Goal: Use online tool/utility: Utilize a website feature to perform a specific function

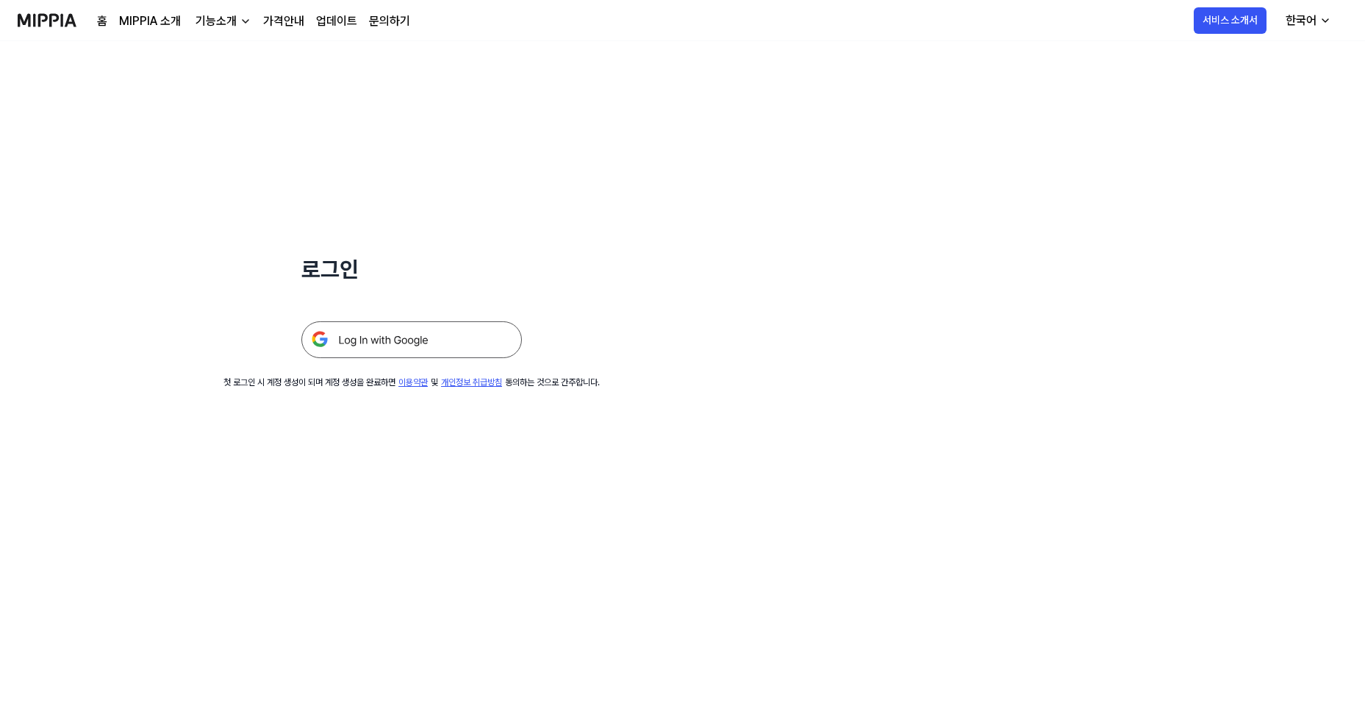
click at [396, 339] on img at bounding box center [411, 339] width 220 height 37
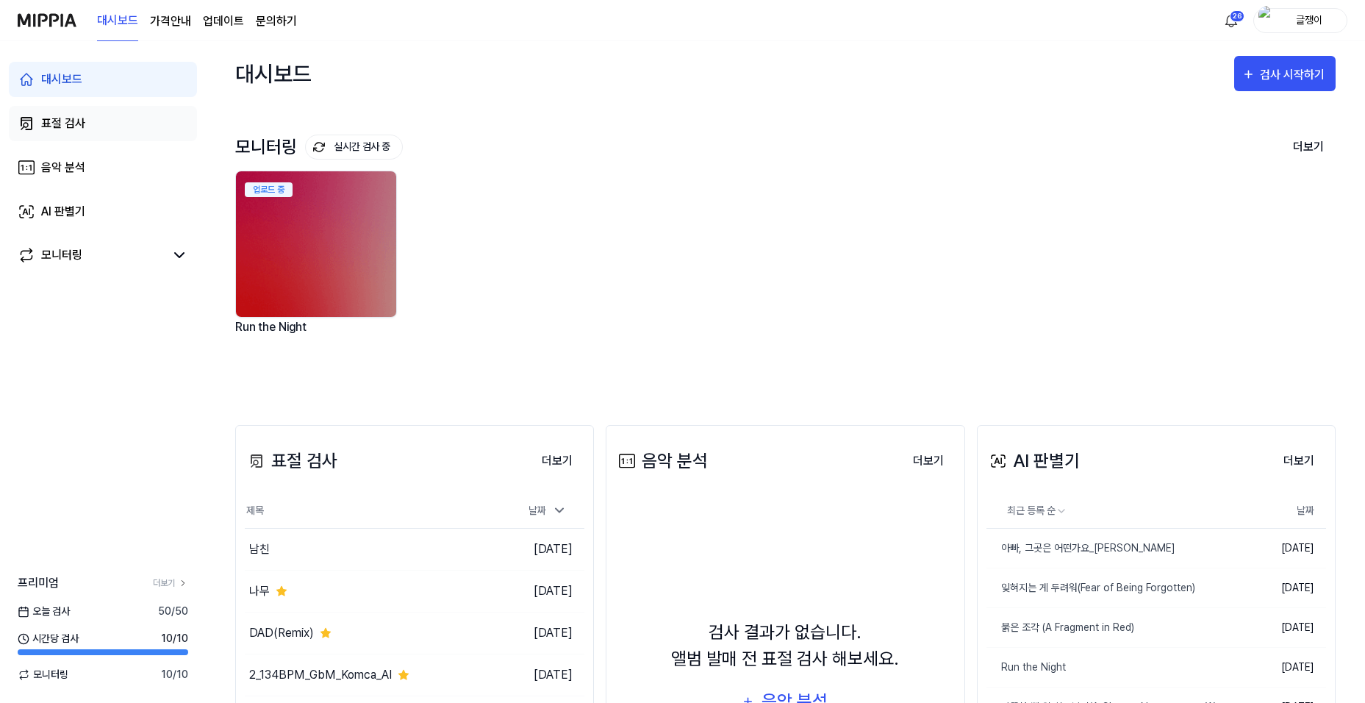
click at [62, 123] on div "표절 검사" at bounding box center [63, 124] width 44 height 18
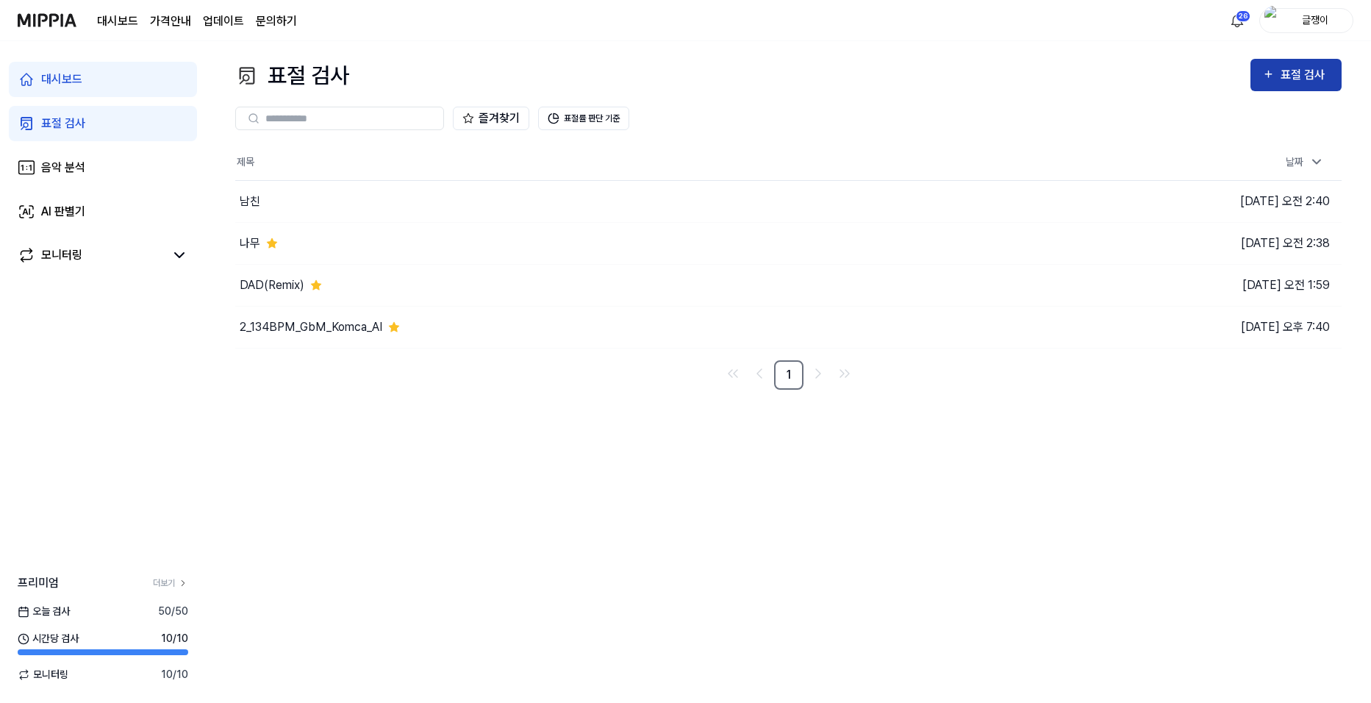
click at [1297, 73] on div "표절 검사" at bounding box center [1304, 74] width 49 height 19
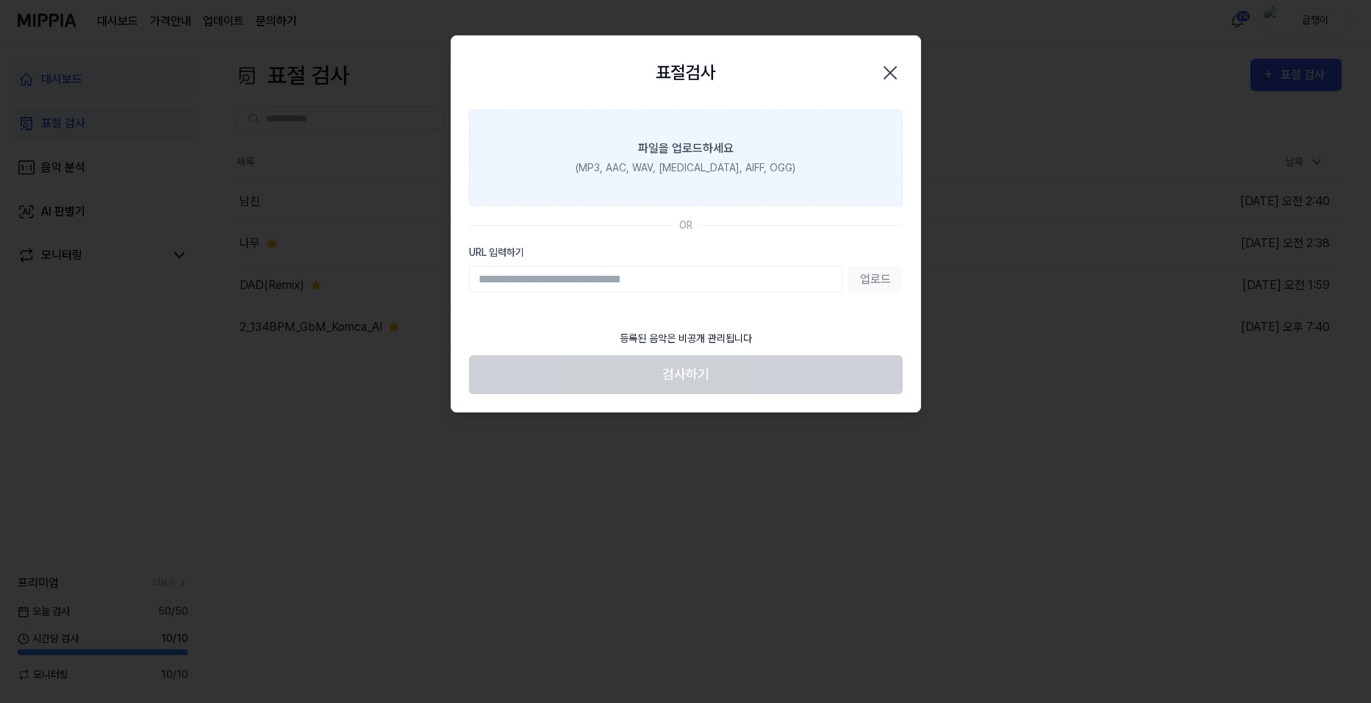
click at [695, 159] on label "파일을 업로드하세요 (MP3, AAC, WAV, [MEDICAL_DATA], AIFF, OGG)" at bounding box center [686, 158] width 434 height 96
click at [0, 0] on input "파일을 업로드하세요 (MP3, AAC, WAV, [MEDICAL_DATA], AIFF, OGG)" at bounding box center [0, 0] width 0 height 0
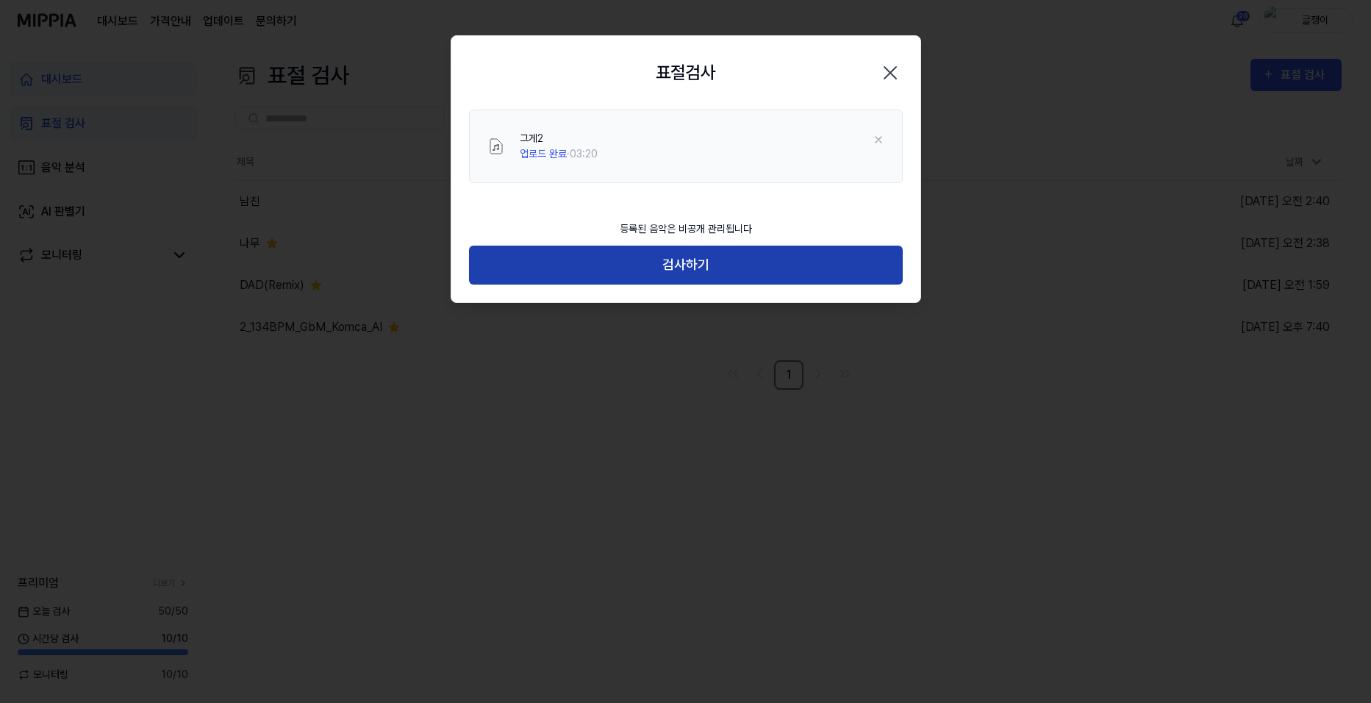
click at [689, 265] on button "검사하기" at bounding box center [686, 264] width 434 height 39
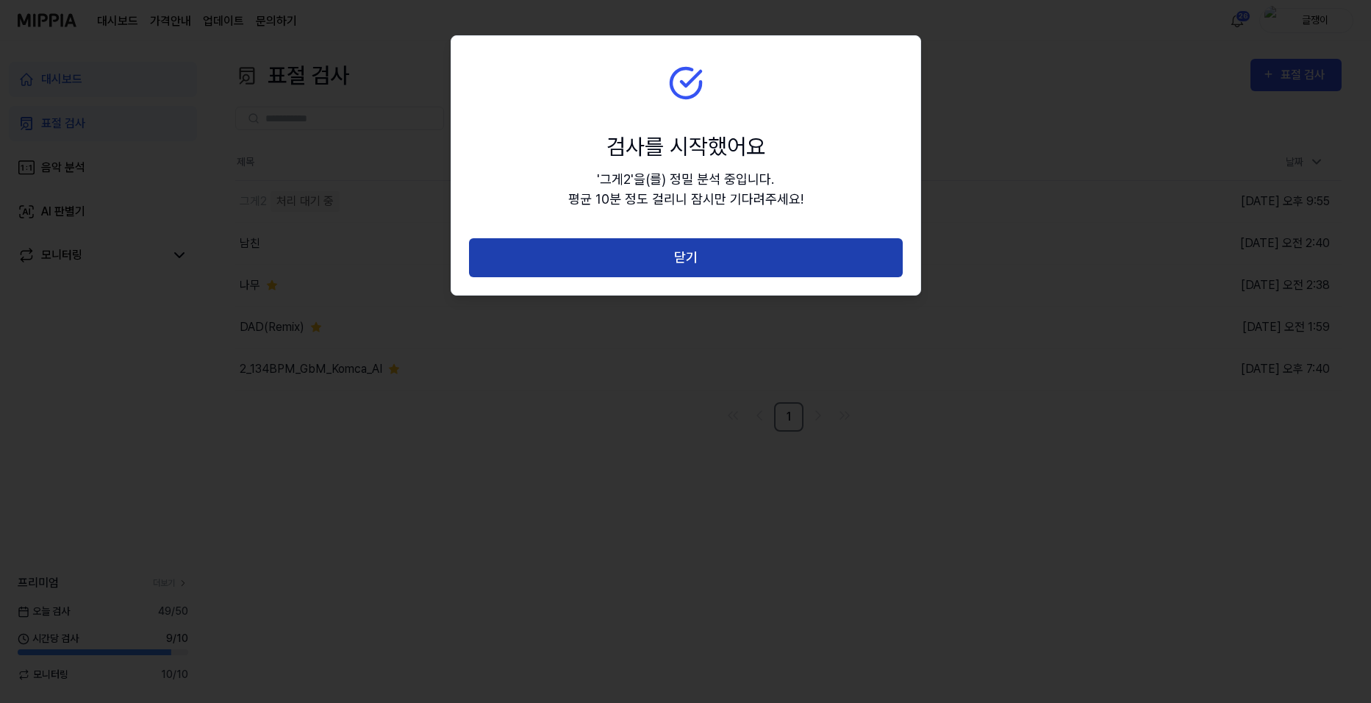
click at [685, 251] on button "닫기" at bounding box center [686, 257] width 434 height 39
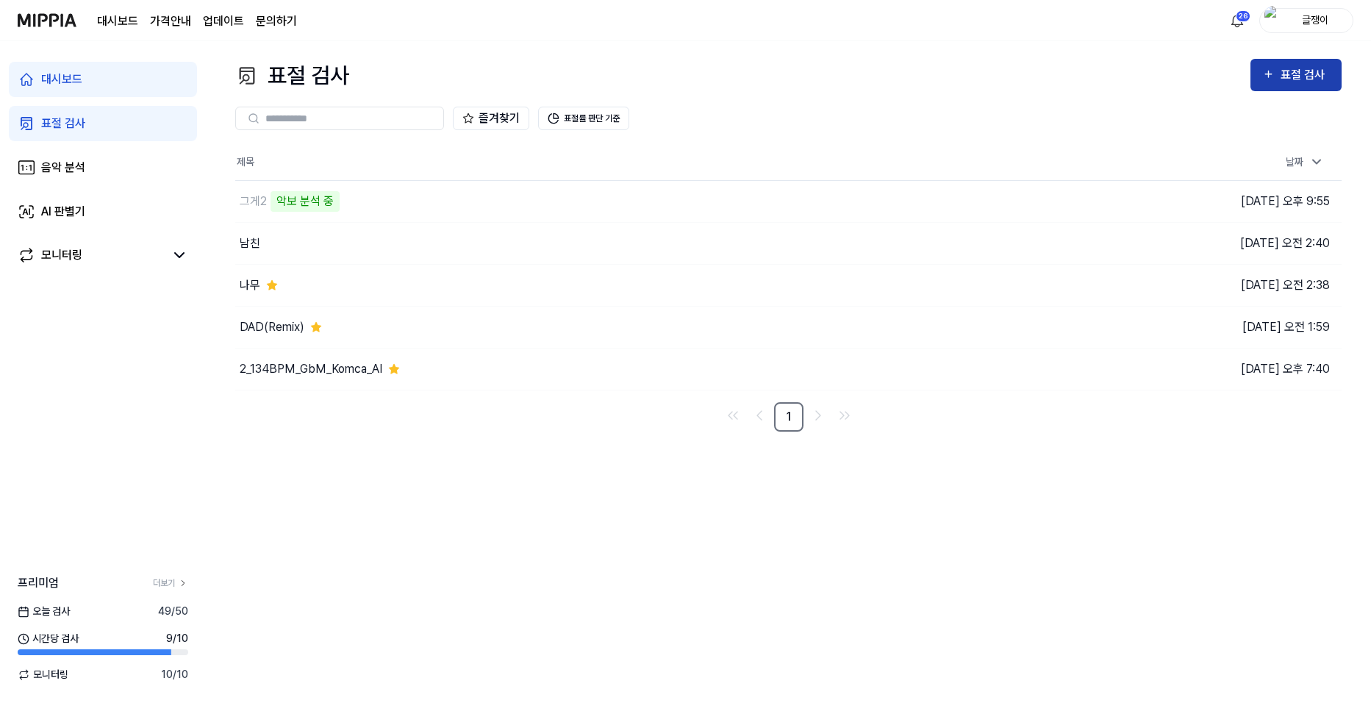
click at [1291, 72] on div "표절 검사" at bounding box center [1304, 74] width 49 height 19
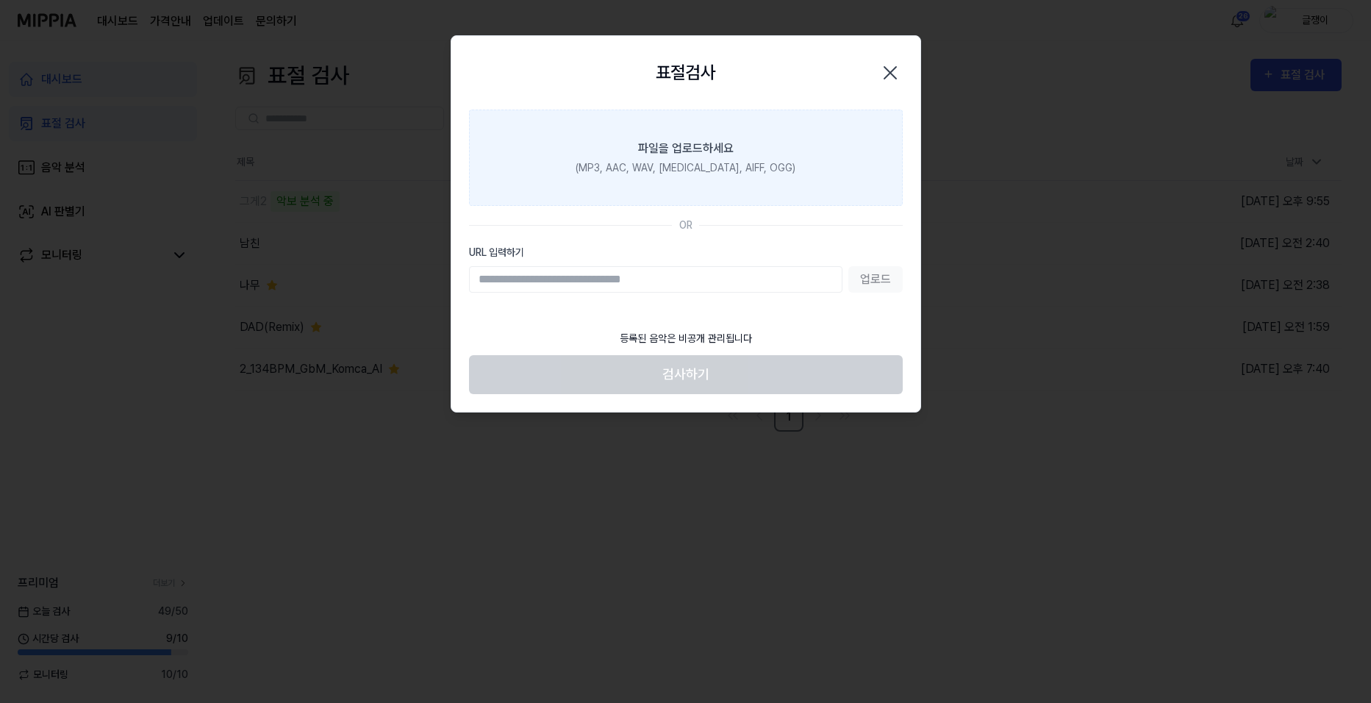
click at [637, 136] on label "파일을 업로드하세요 (MP3, AAC, WAV, [MEDICAL_DATA], AIFF, OGG)" at bounding box center [686, 158] width 434 height 96
click at [0, 0] on input "파일을 업로드하세요 (MP3, AAC, WAV, [MEDICAL_DATA], AIFF, OGG)" at bounding box center [0, 0] width 0 height 0
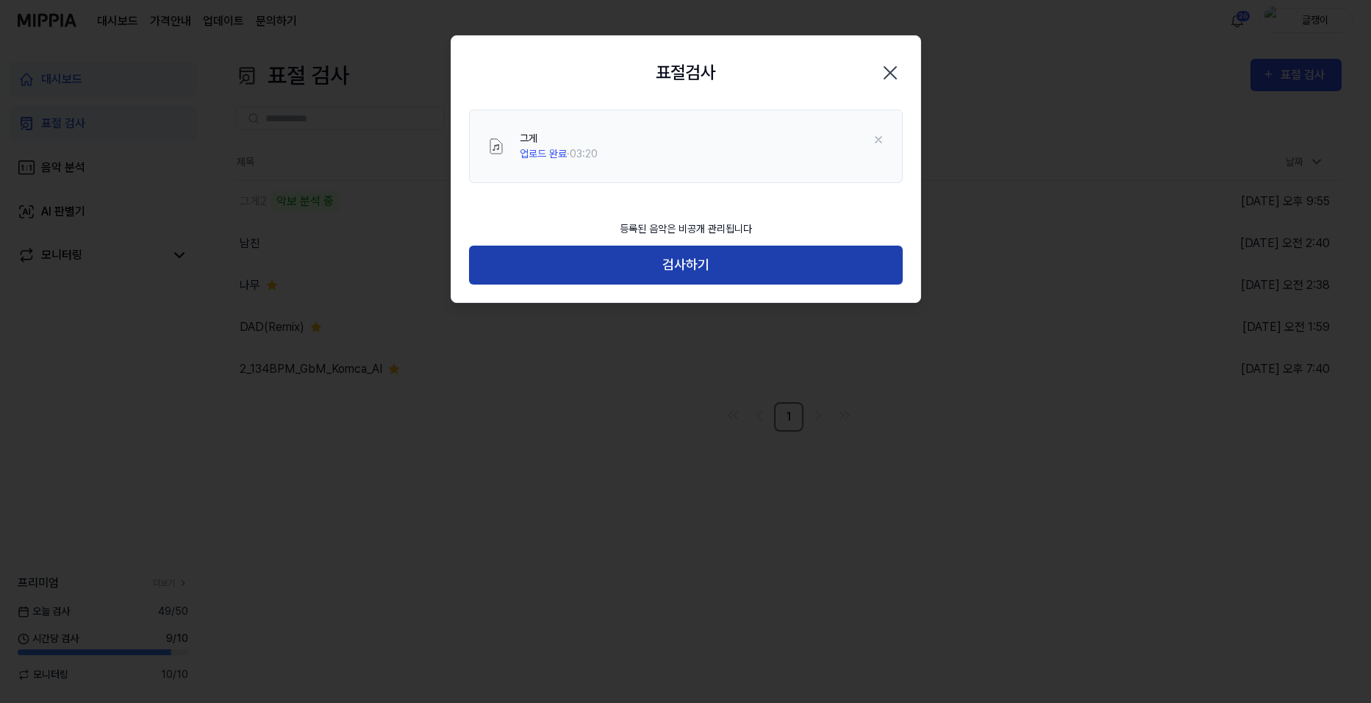
click at [695, 263] on button "검사하기" at bounding box center [686, 264] width 434 height 39
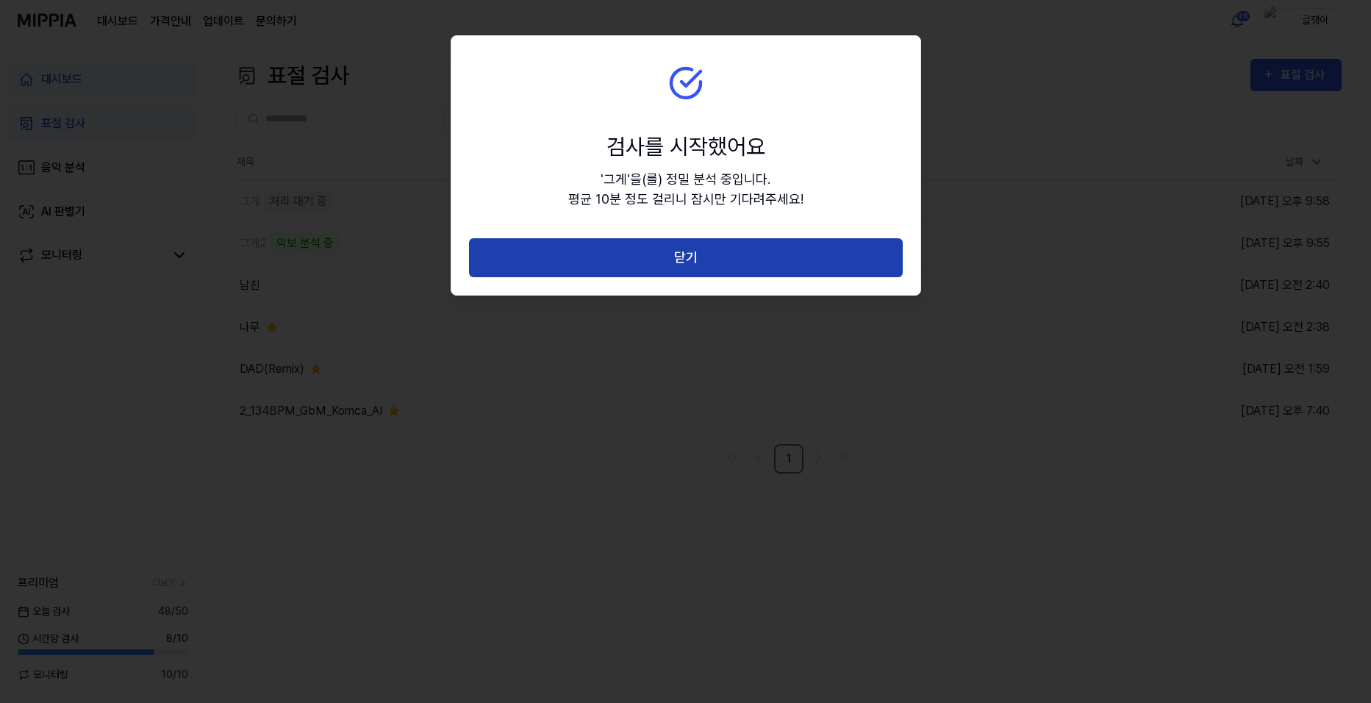
click at [679, 258] on button "닫기" at bounding box center [686, 257] width 434 height 39
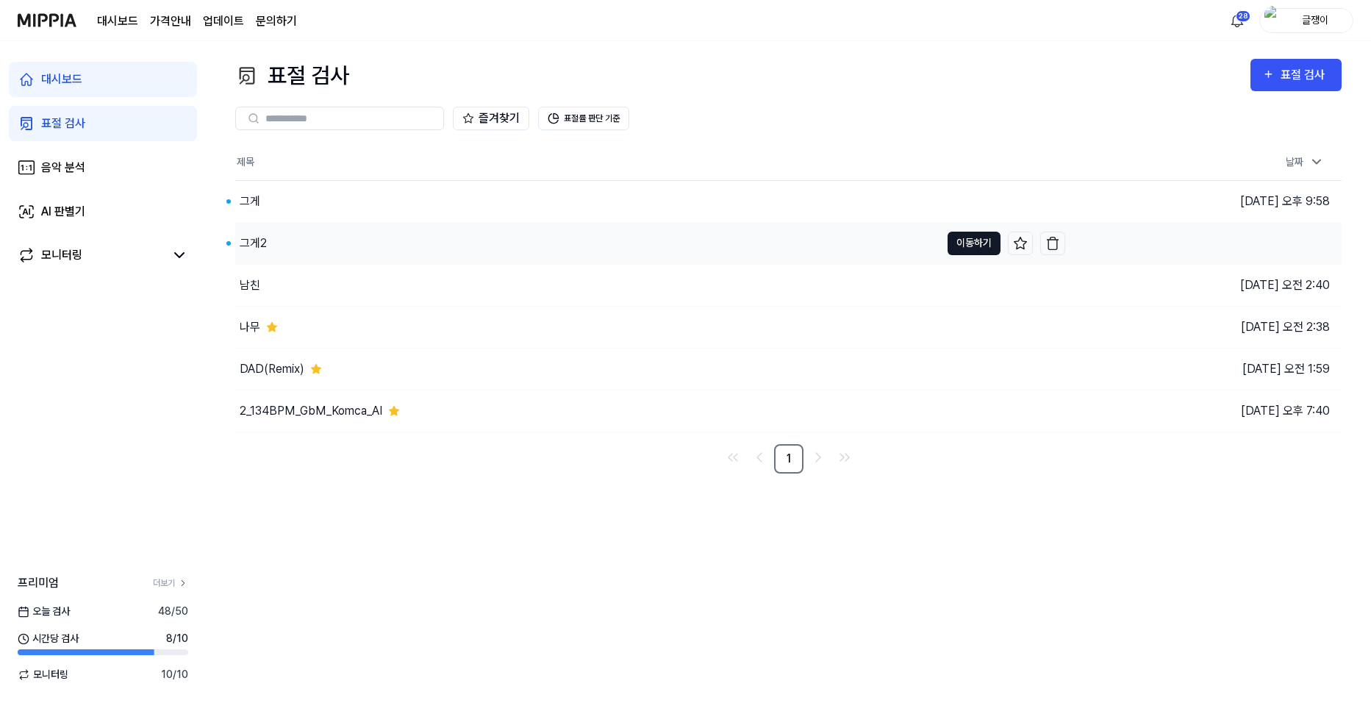
click at [969, 243] on button "이동하기" at bounding box center [973, 244] width 53 height 24
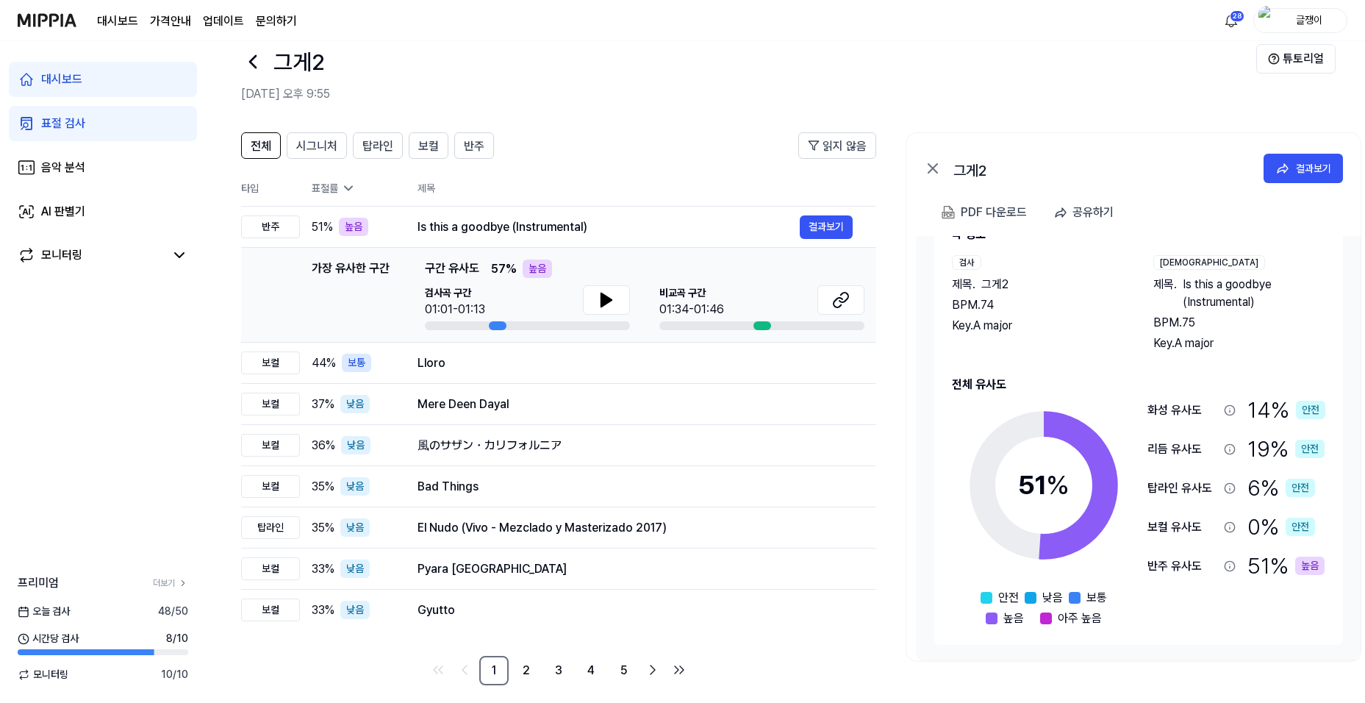
scroll to position [38, 0]
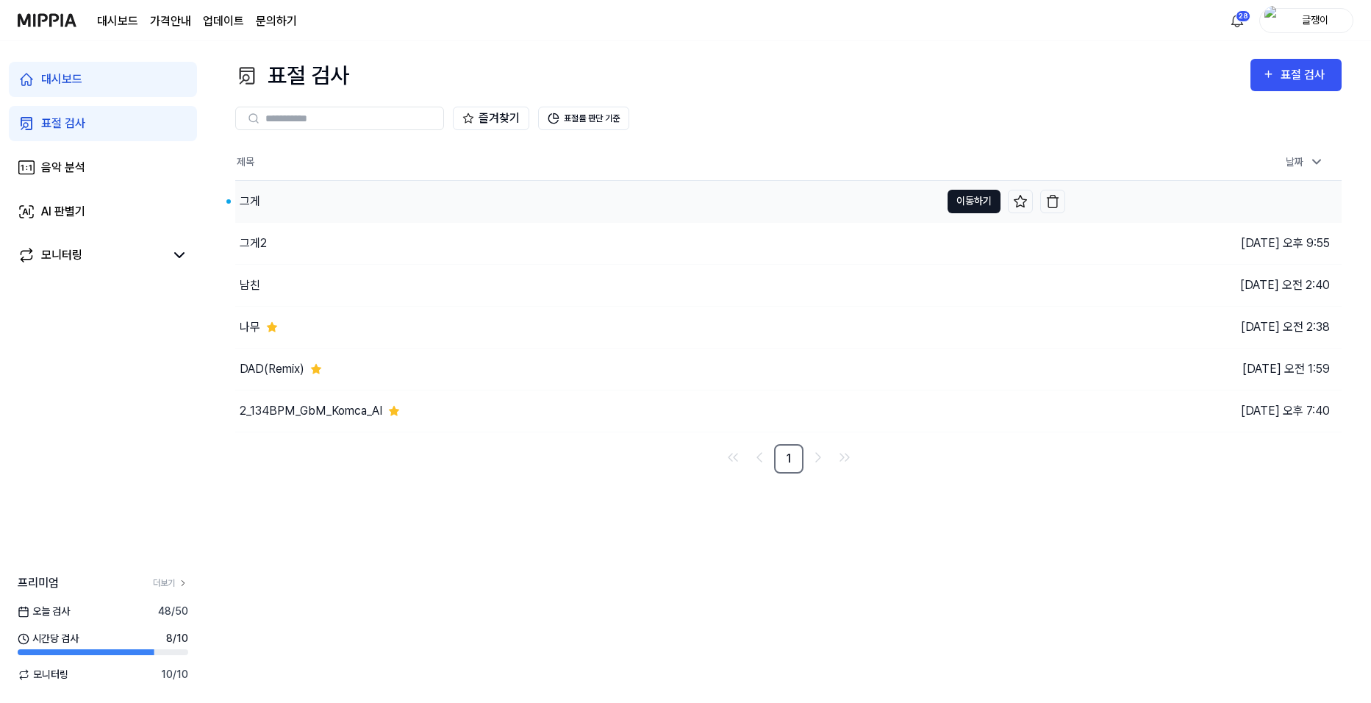
click at [954, 196] on button "이동하기" at bounding box center [973, 202] width 53 height 24
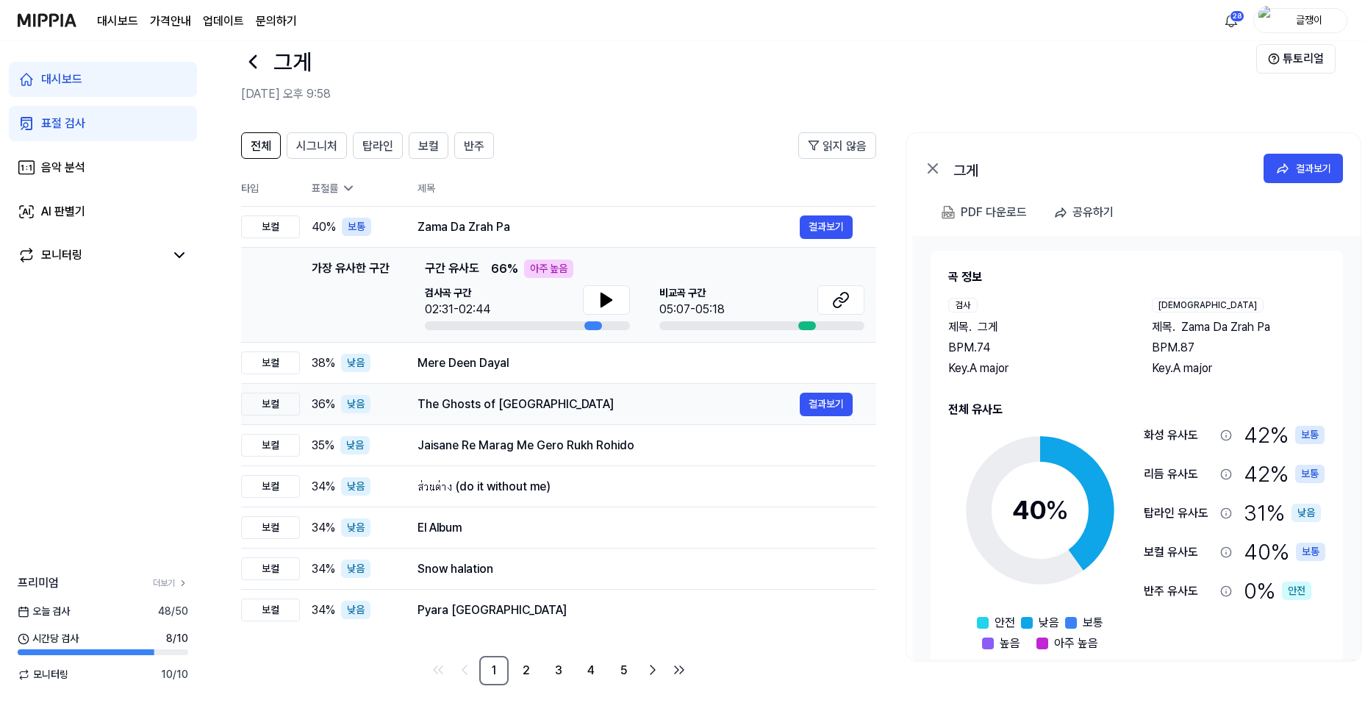
scroll to position [38, 0]
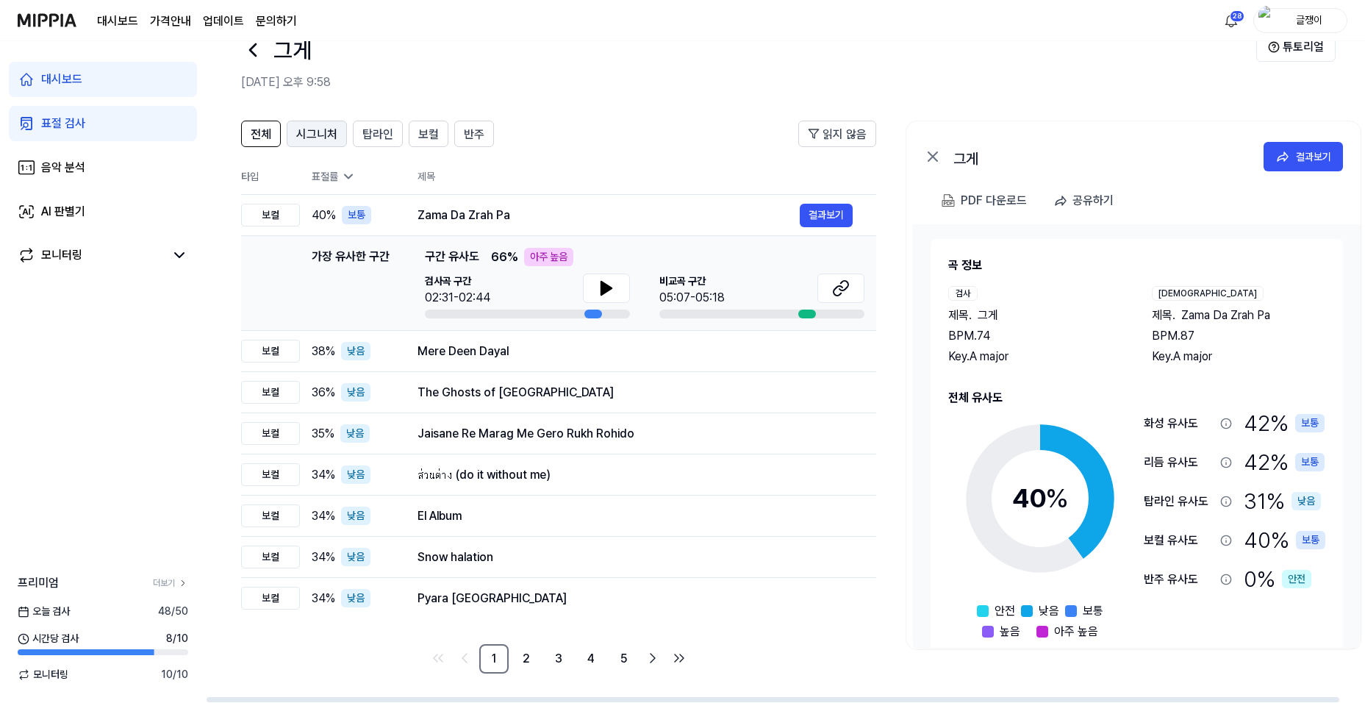
click at [315, 135] on span "시그니처" at bounding box center [316, 135] width 41 height 18
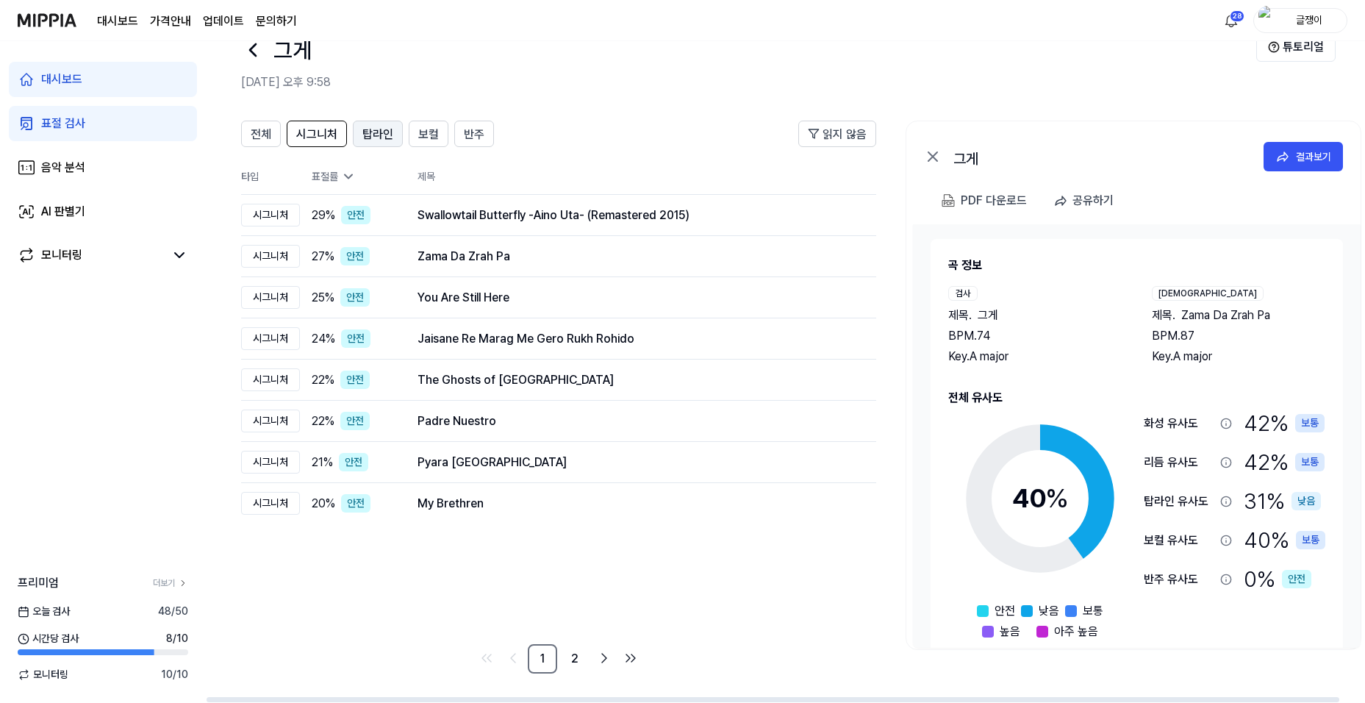
click at [375, 135] on span "탑라인" at bounding box center [377, 135] width 31 height 18
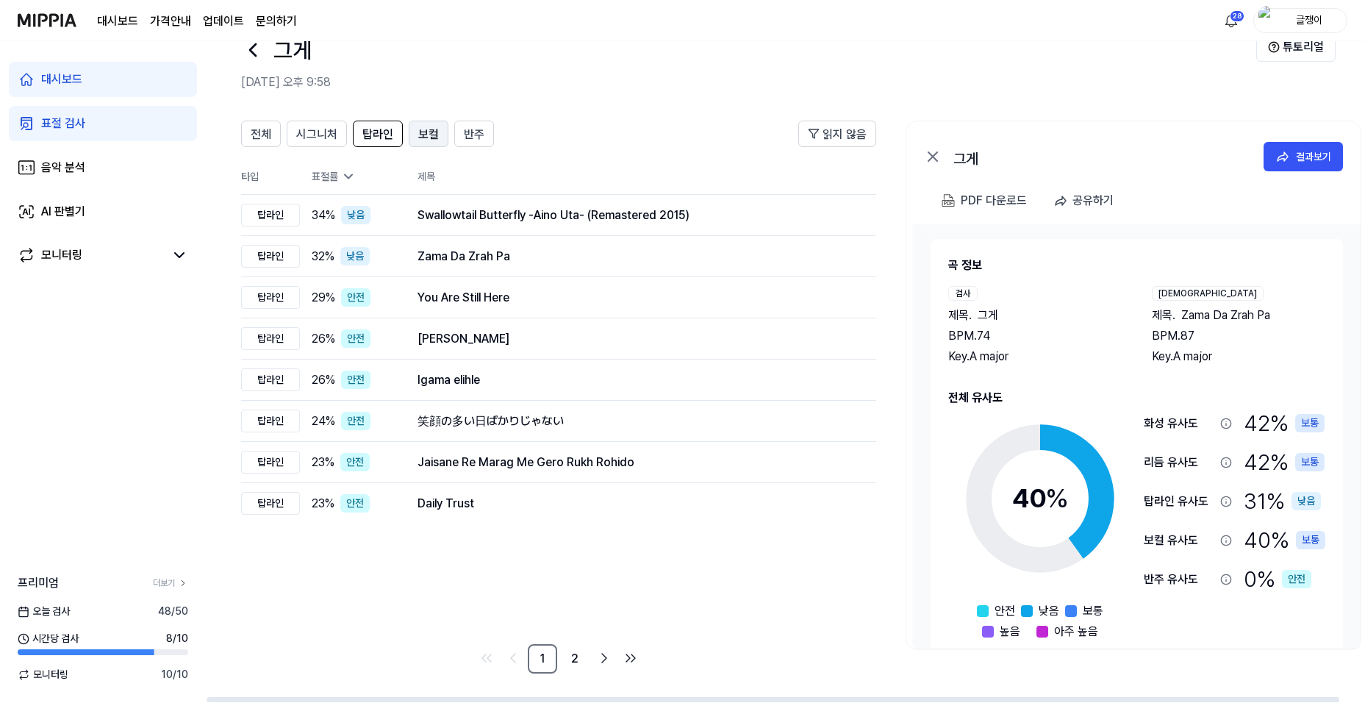
click at [423, 132] on span "보컬" at bounding box center [428, 135] width 21 height 18
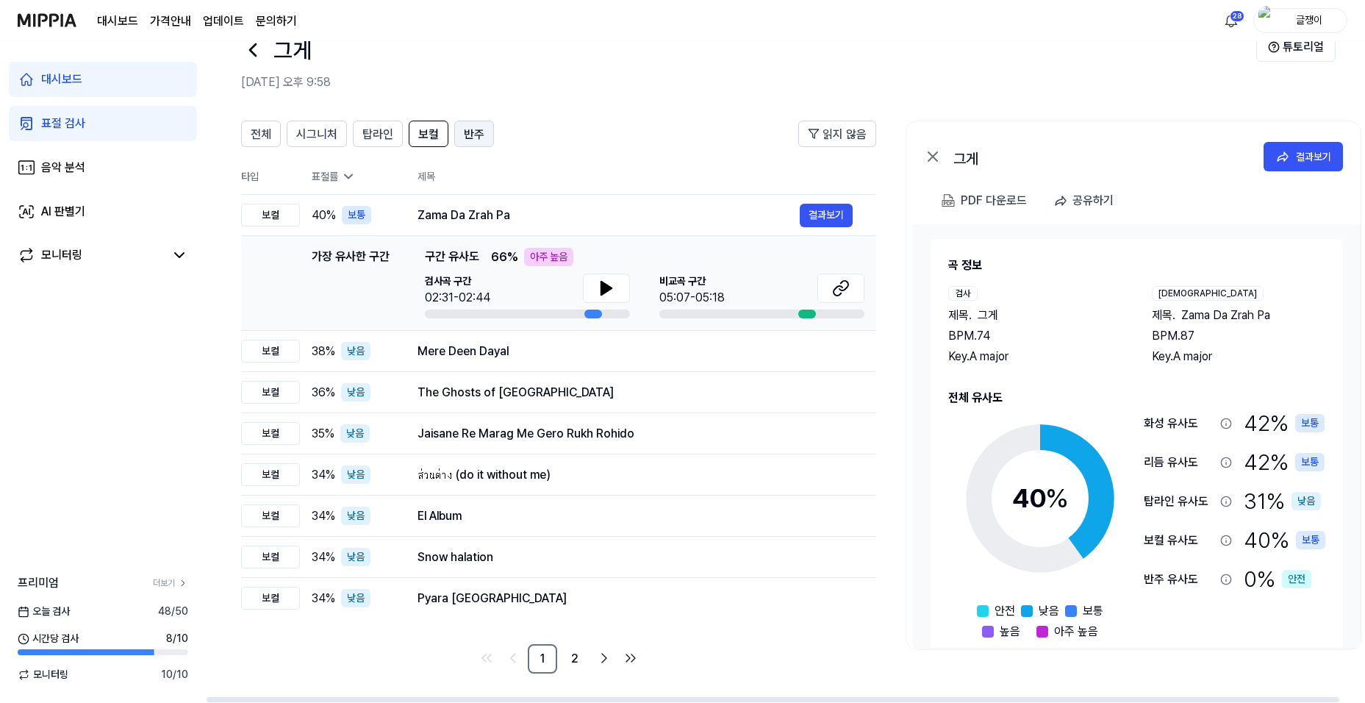
click at [481, 134] on span "반주" at bounding box center [474, 135] width 21 height 18
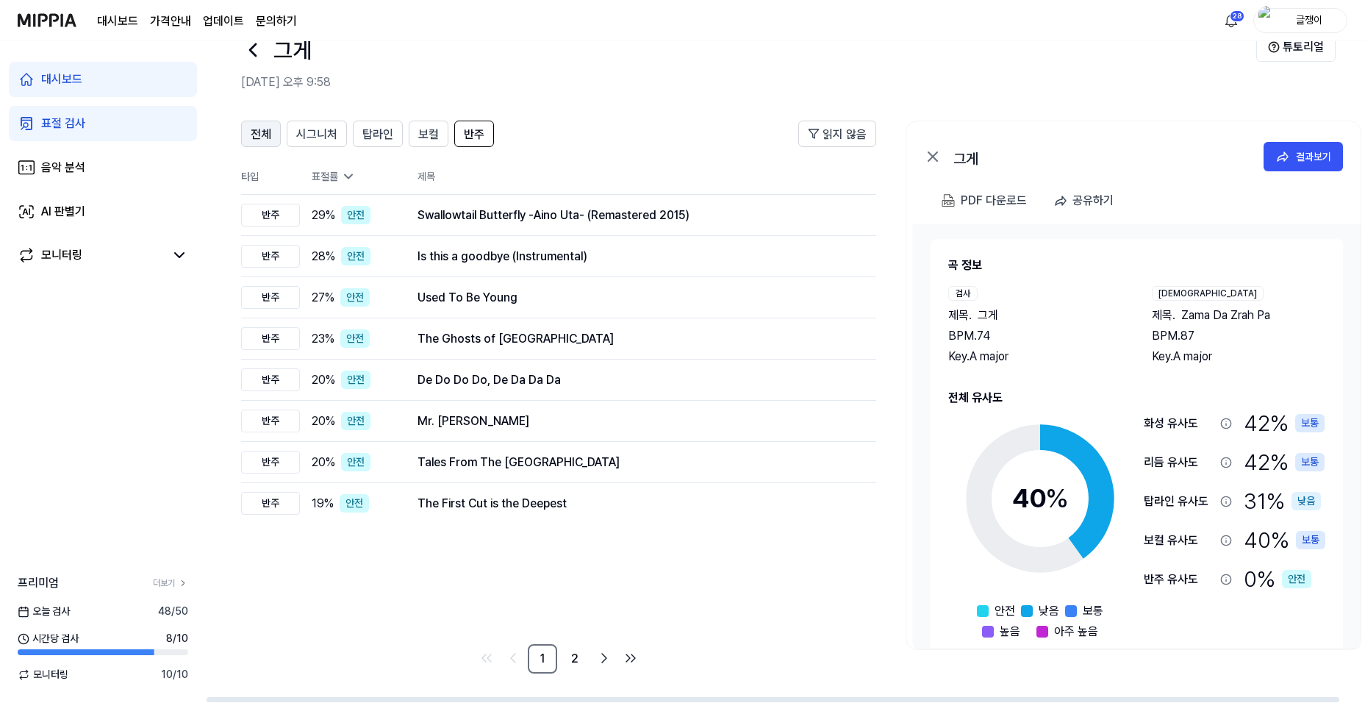
click at [254, 132] on span "전체" at bounding box center [261, 135] width 21 height 18
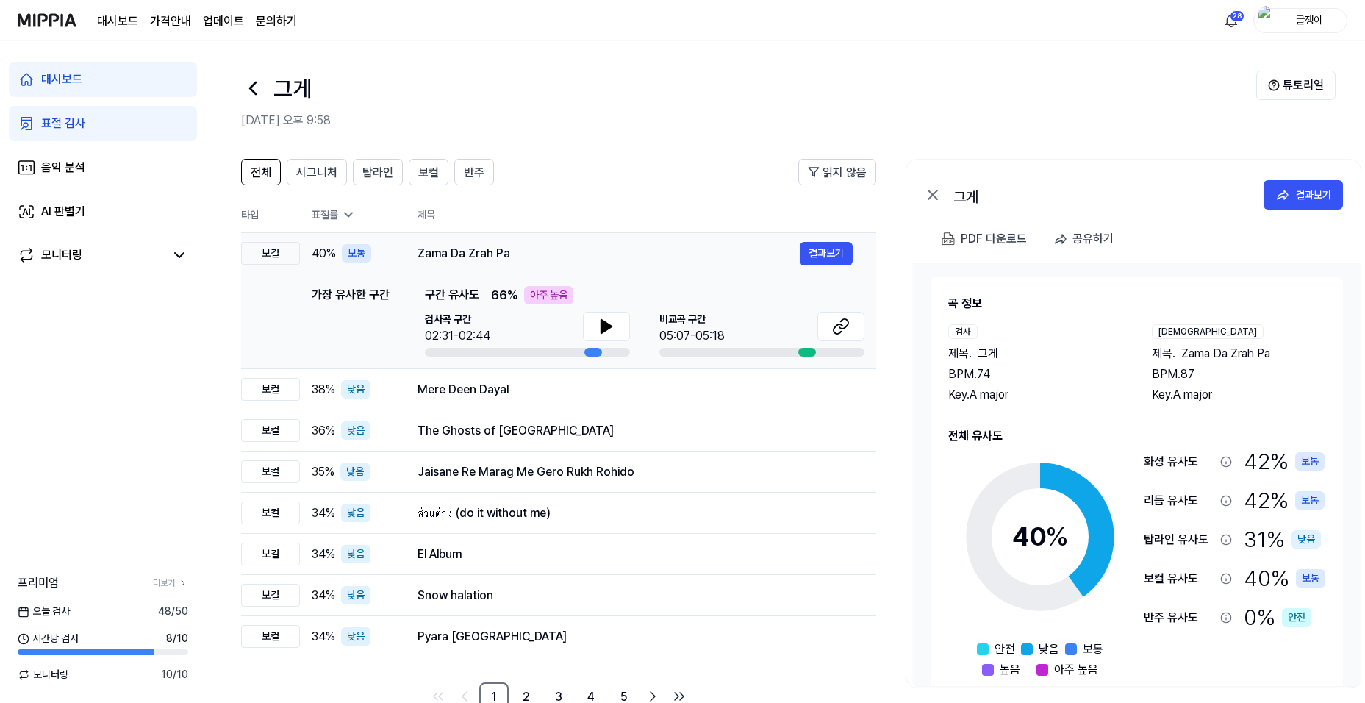
click at [594, 251] on div "Zama Da Zrah Pa" at bounding box center [608, 254] width 382 height 18
click at [980, 238] on div "PDF 다운로드" at bounding box center [994, 238] width 66 height 19
click at [71, 120] on div "표절 검사" at bounding box center [63, 124] width 44 height 18
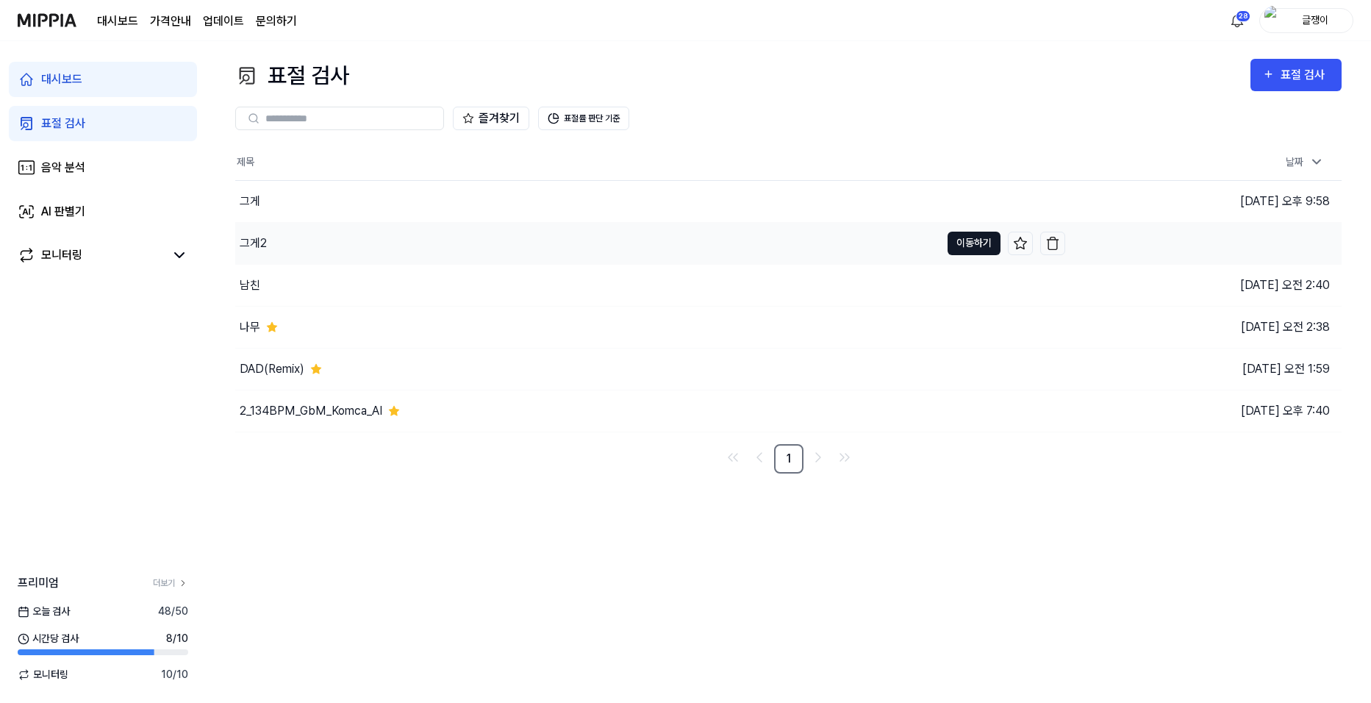
click at [967, 243] on button "이동하기" at bounding box center [973, 244] width 53 height 24
click at [967, 201] on button "이동하기" at bounding box center [973, 202] width 53 height 24
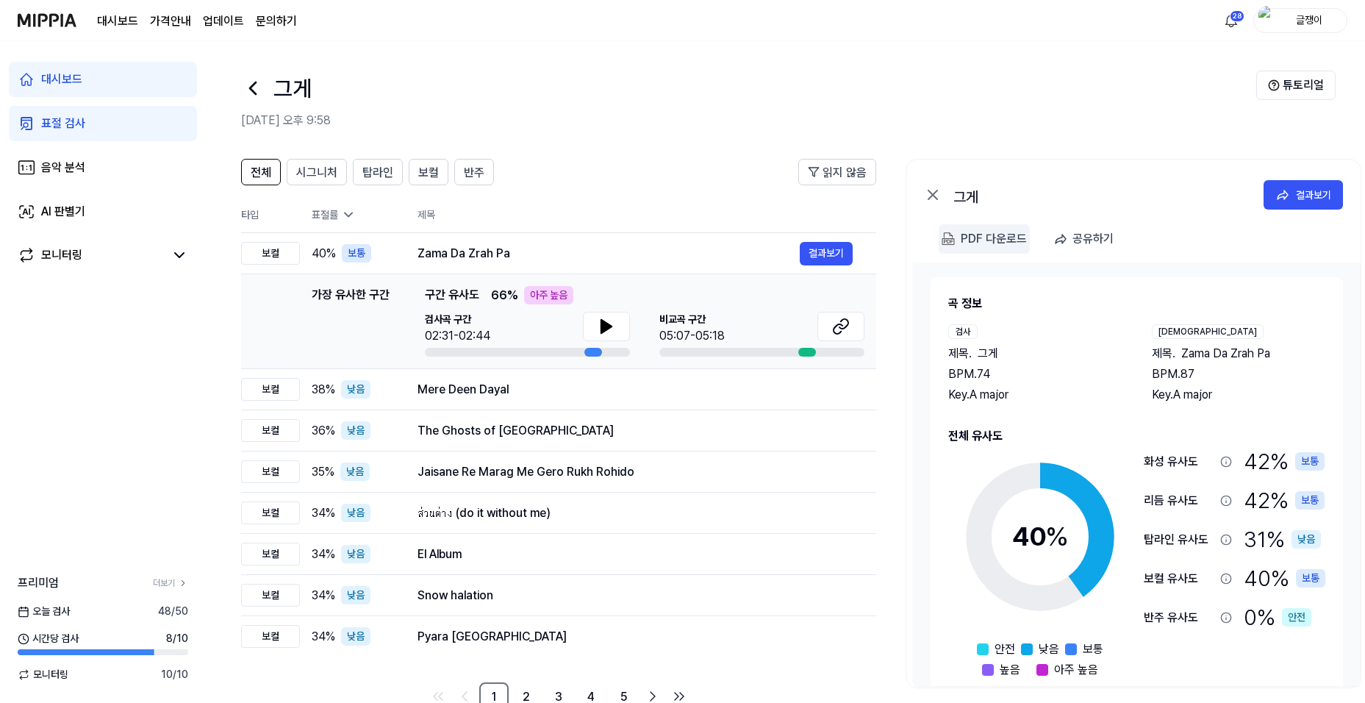
click at [961, 237] on div "PDF 다운로드" at bounding box center [994, 238] width 66 height 19
click at [77, 124] on div "표절 검사" at bounding box center [63, 124] width 44 height 18
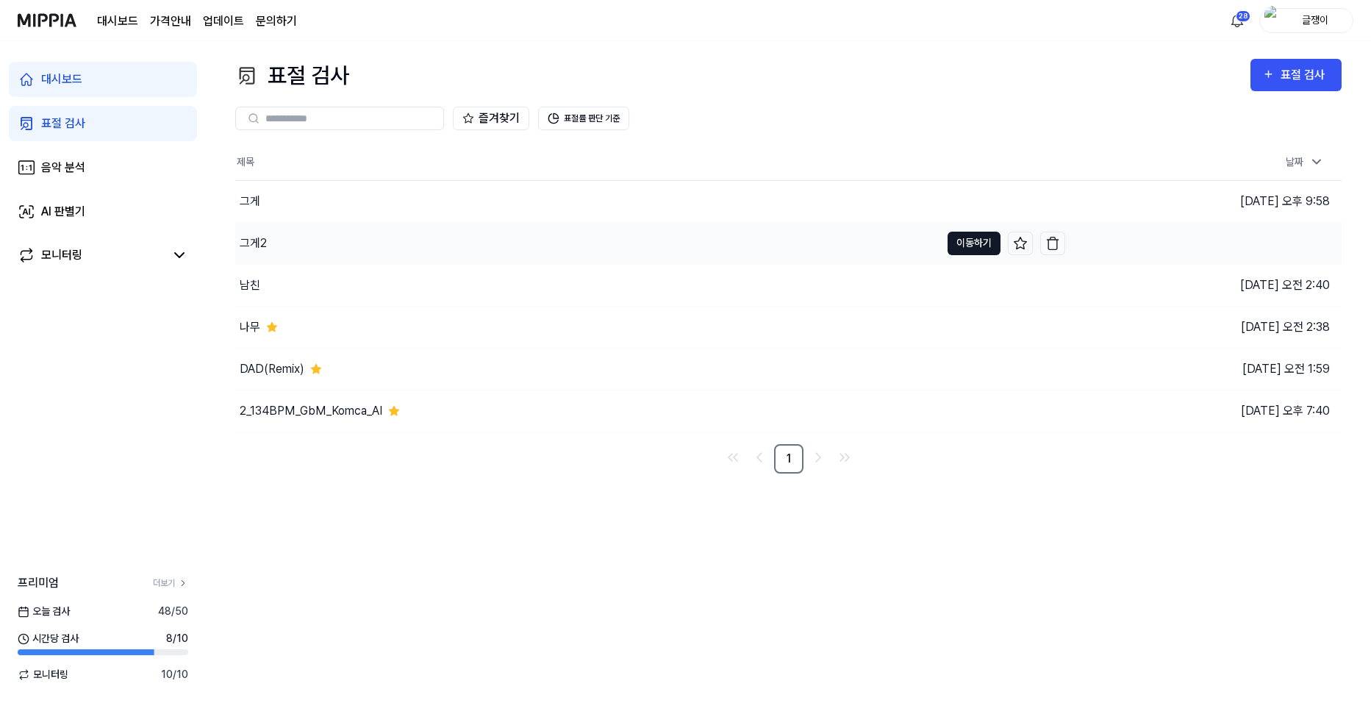
click at [975, 243] on button "이동하기" at bounding box center [973, 244] width 53 height 24
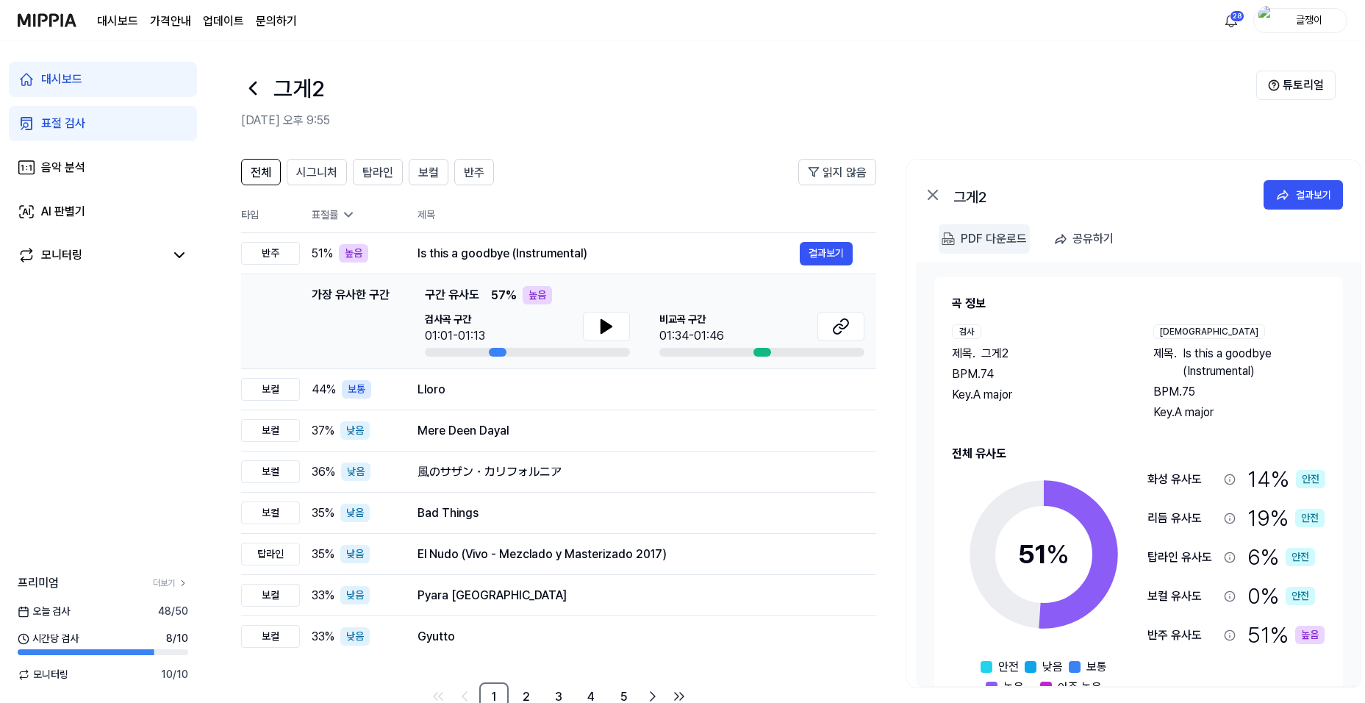
click at [967, 234] on div "PDF 다운로드" at bounding box center [994, 238] width 66 height 19
